Goal: Use online tool/utility

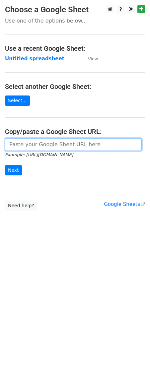
click at [58, 148] on input "url" at bounding box center [73, 144] width 137 height 13
paste input "https://docs.google.com/spreadsheets/d/1GNGXe5sjkjB2FEsww6HN7ZjyIhFa51NleFqnIFz…"
type input "https://docs.google.com/spreadsheets/d/1GNGXe5sjkjB2FEsww6HN7ZjyIhFa51NleFqnIFz…"
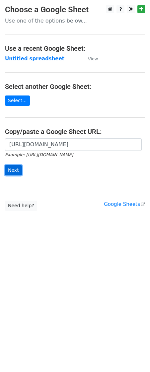
click at [14, 166] on input "Next" at bounding box center [13, 170] width 17 height 10
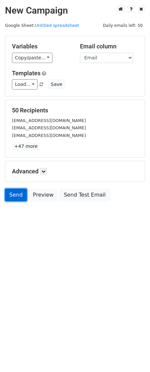
click at [14, 201] on link "Send" at bounding box center [16, 195] width 22 height 13
